Goal: Information Seeking & Learning: Learn about a topic

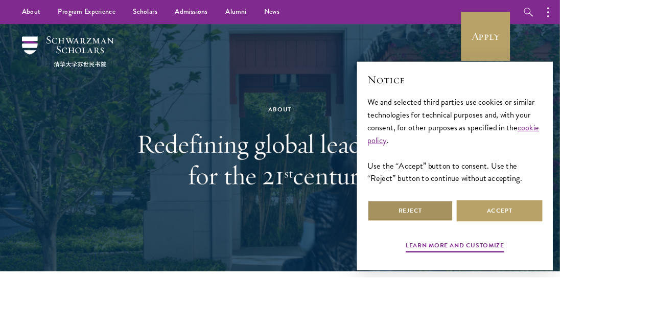
click at [529, 258] on button "Reject" at bounding box center [479, 246] width 100 height 25
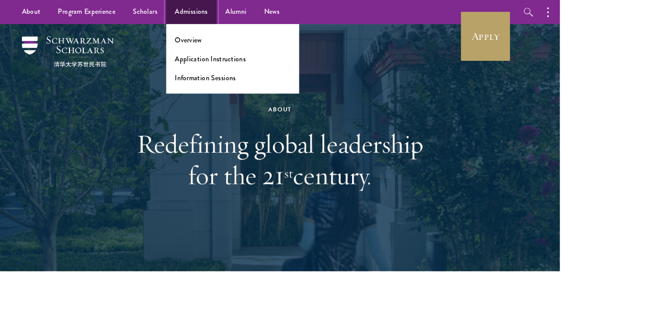
click at [223, 17] on link "Admissions" at bounding box center [223, 14] width 59 height 28
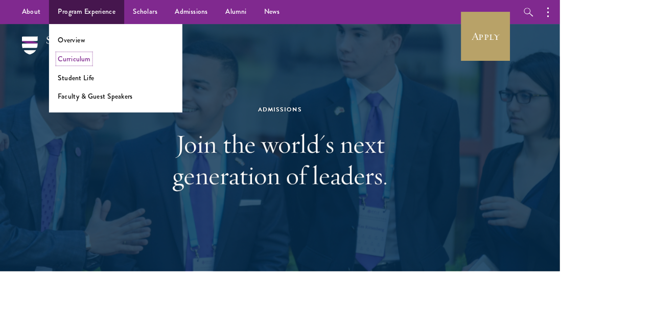
click at [78, 63] on link "Curriculum" at bounding box center [86, 69] width 38 height 12
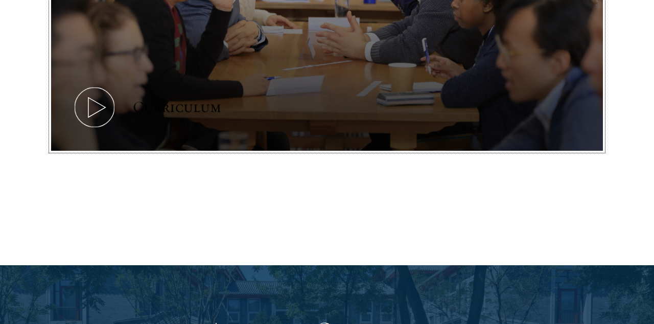
scroll to position [615, 0]
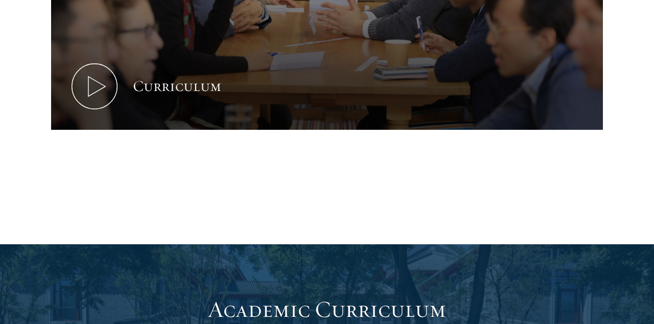
click at [535, 132] on div "Curriculum" at bounding box center [326, 7] width 551 height 374
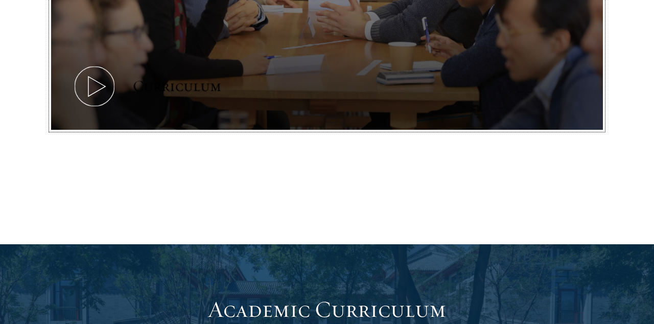
click at [96, 88] on icon at bounding box center [94, 86] width 46 height 46
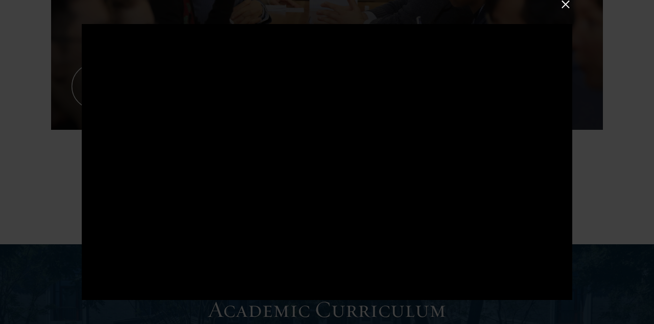
click at [609, 129] on div at bounding box center [327, 162] width 654 height 324
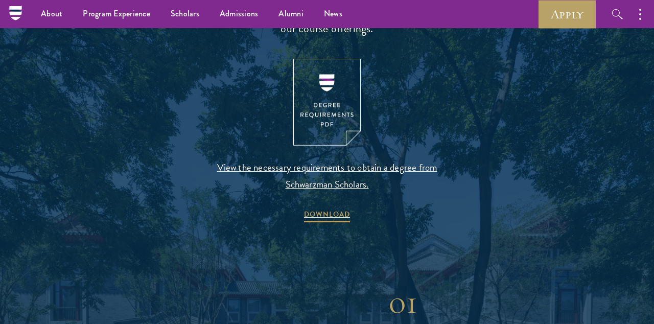
scroll to position [1081, 0]
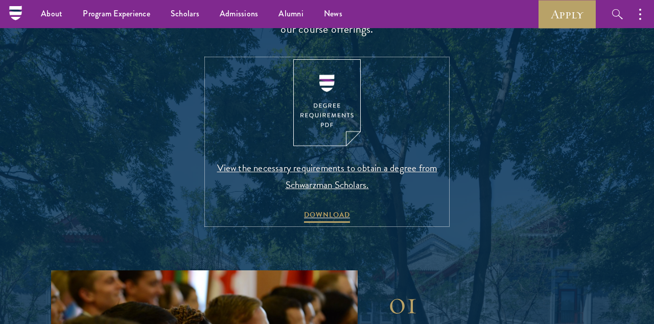
click at [340, 119] on img at bounding box center [326, 102] width 67 height 87
